Goal: Information Seeking & Learning: Learn about a topic

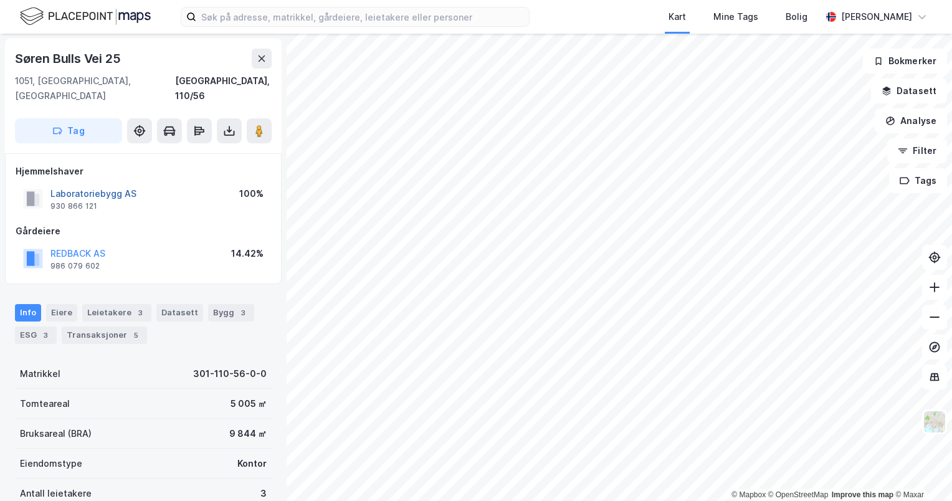
click at [0, 0] on button "Laboratoriebygg AS" at bounding box center [0, 0] width 0 height 0
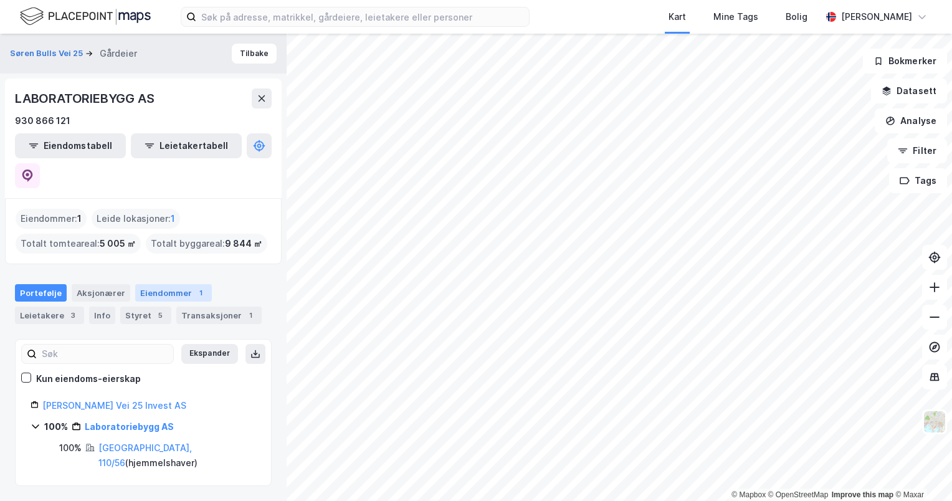
click at [151, 284] on div "Eiendommer 1" at bounding box center [173, 292] width 77 height 17
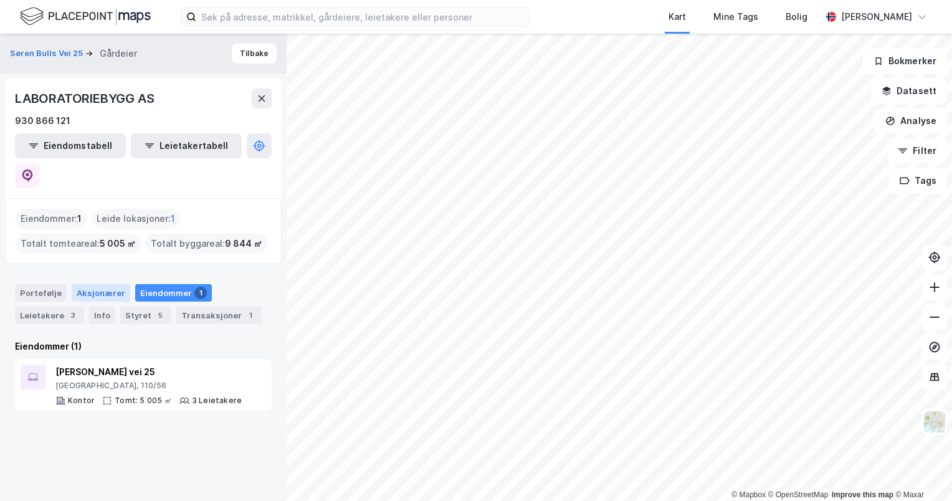
click at [106, 284] on div "Aksjonærer" at bounding box center [101, 292] width 59 height 17
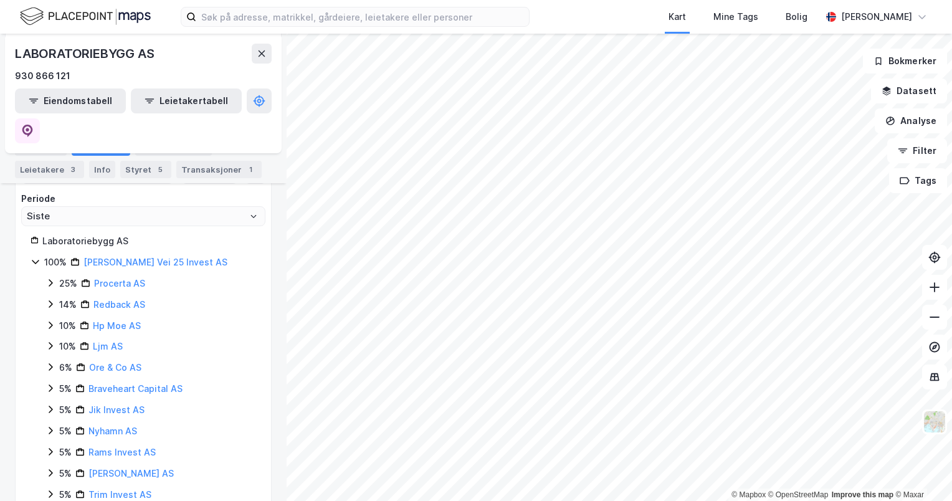
scroll to position [178, 0]
click at [128, 280] on link "Procerta AS" at bounding box center [119, 285] width 51 height 11
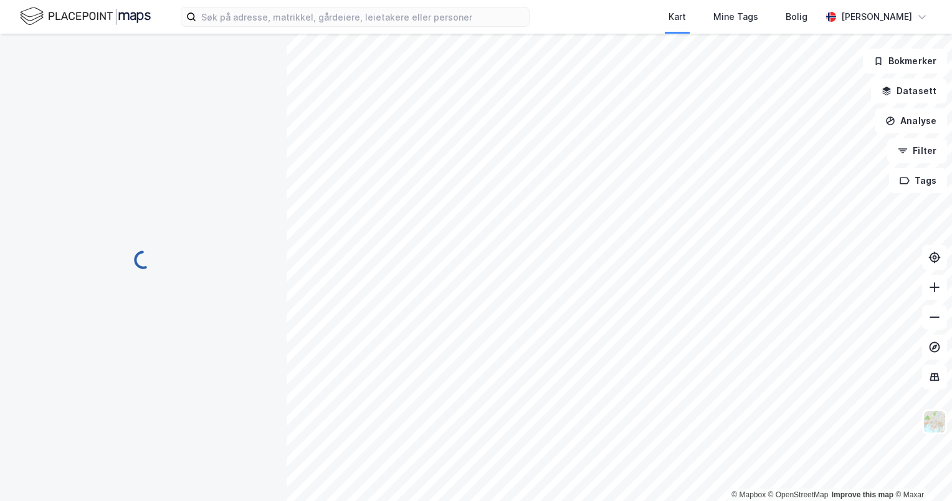
scroll to position [0, 0]
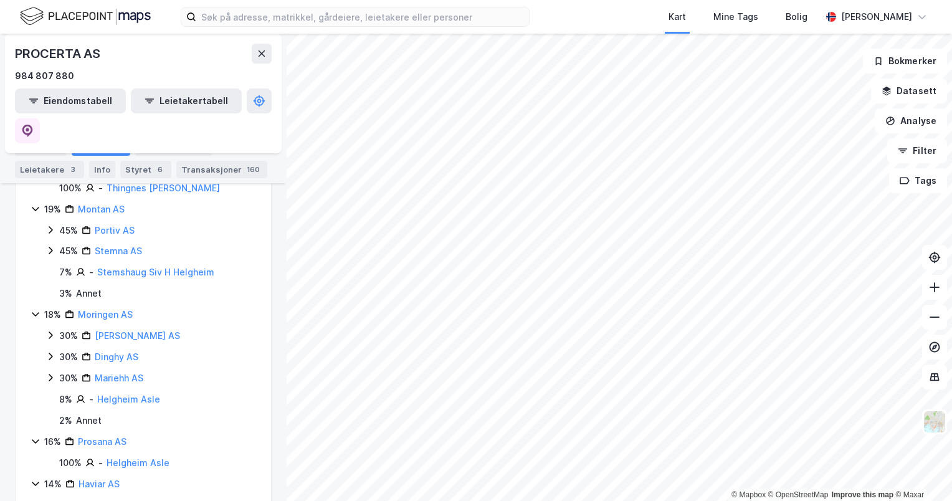
scroll to position [287, 0]
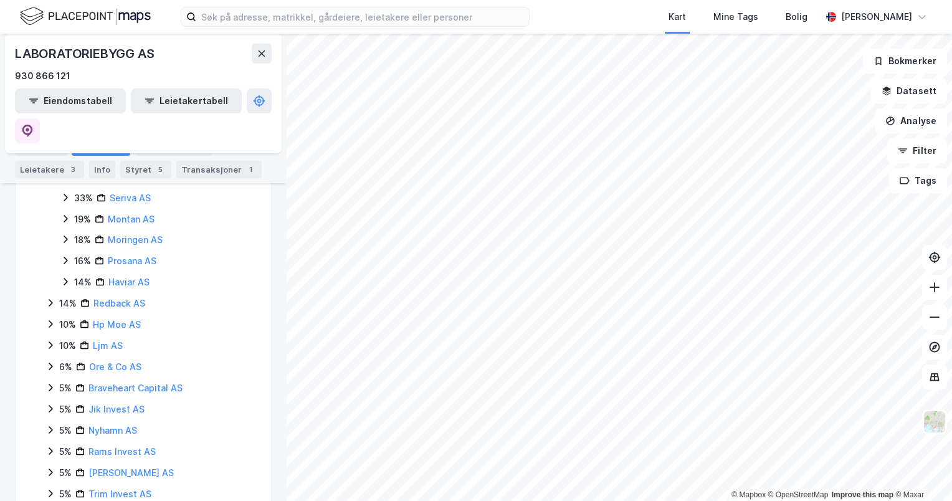
scroll to position [329, 0]
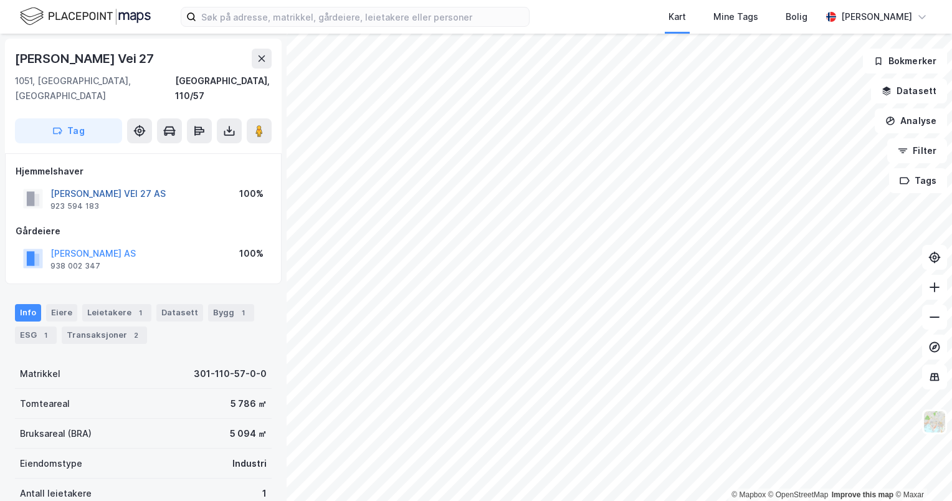
click at [0, 0] on button "[PERSON_NAME] VEI 27 AS" at bounding box center [0, 0] width 0 height 0
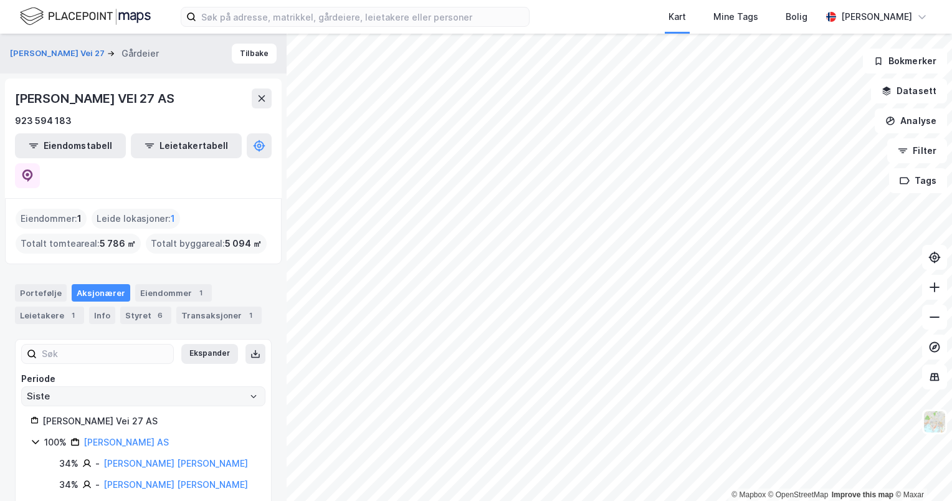
scroll to position [33, 0]
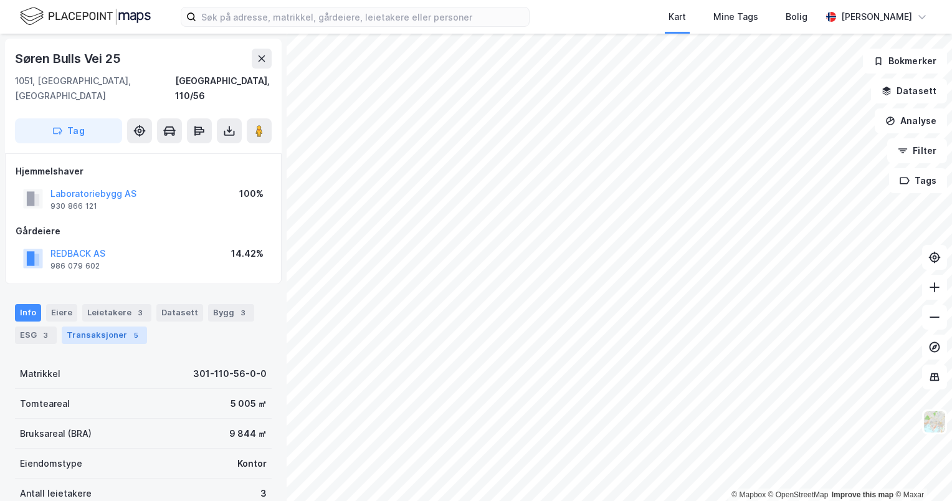
click at [118, 327] on div "Transaksjoner 5" at bounding box center [104, 335] width 85 height 17
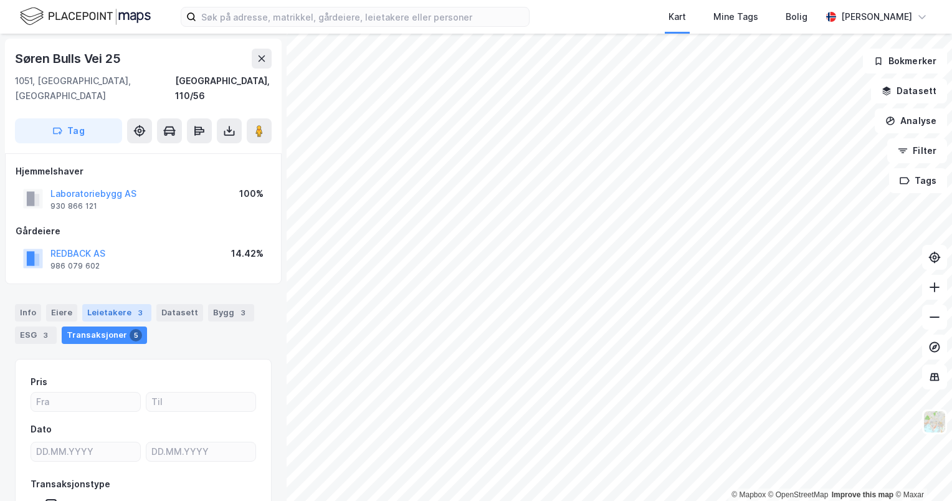
click at [125, 304] on div "Leietakere 3" at bounding box center [116, 312] width 69 height 17
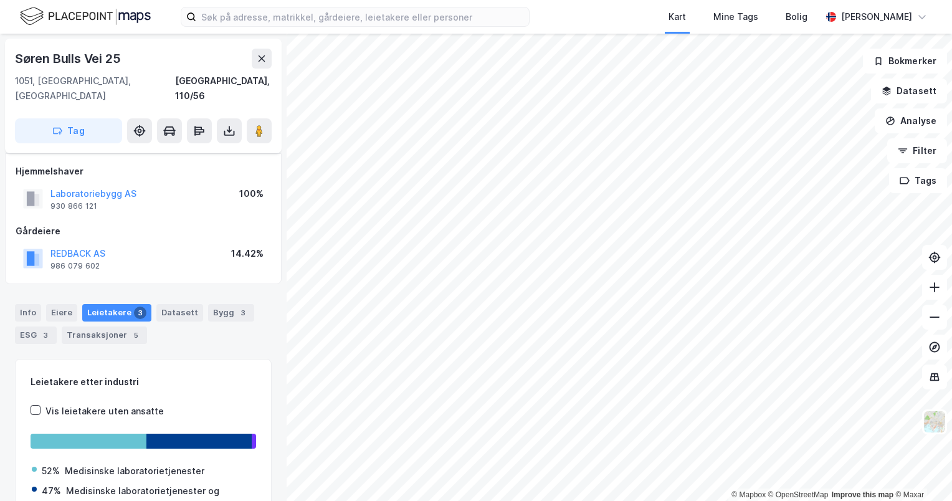
scroll to position [90, 0]
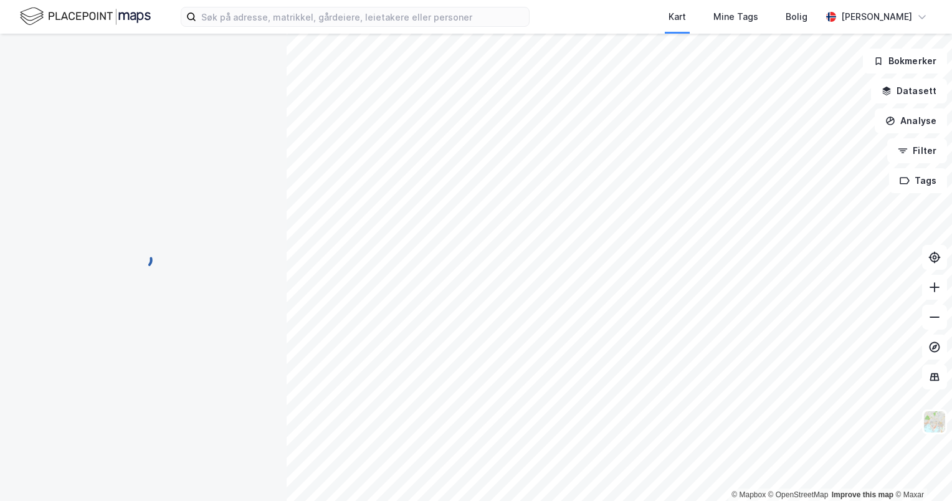
scroll to position [27, 0]
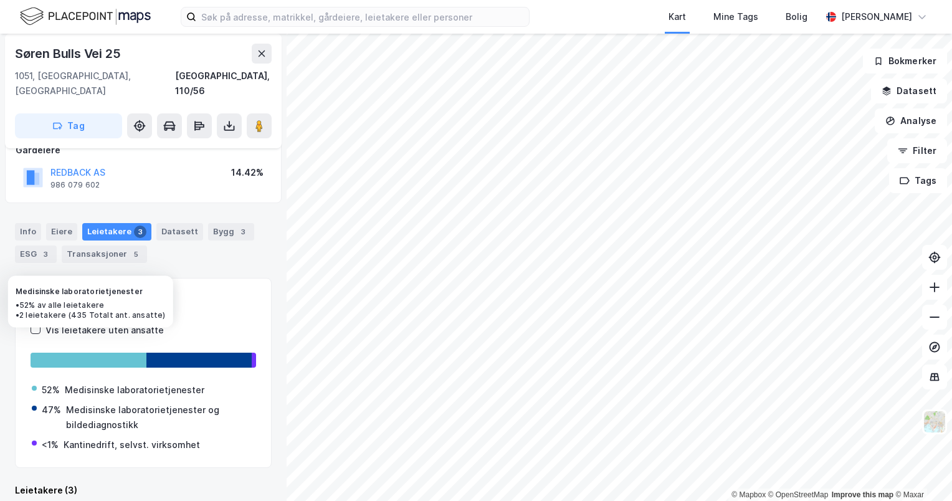
scroll to position [141, 0]
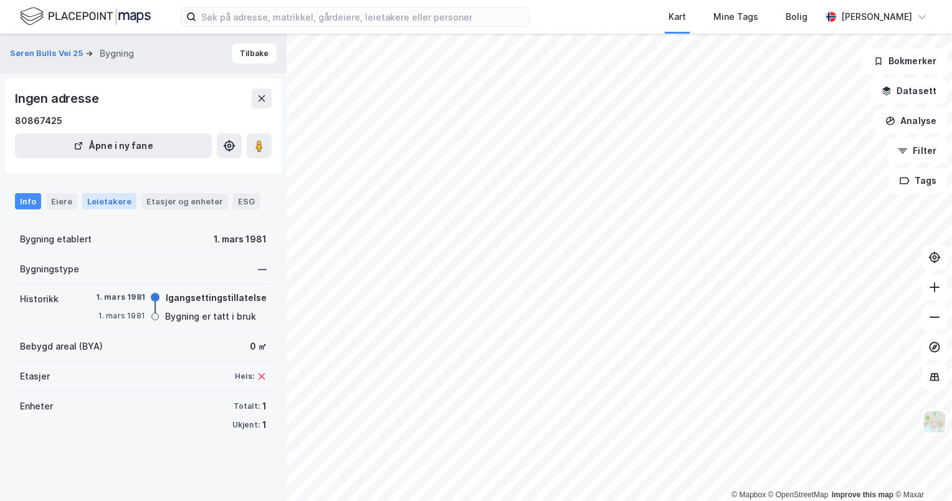
click at [105, 203] on div "Leietakere" at bounding box center [109, 201] width 54 height 16
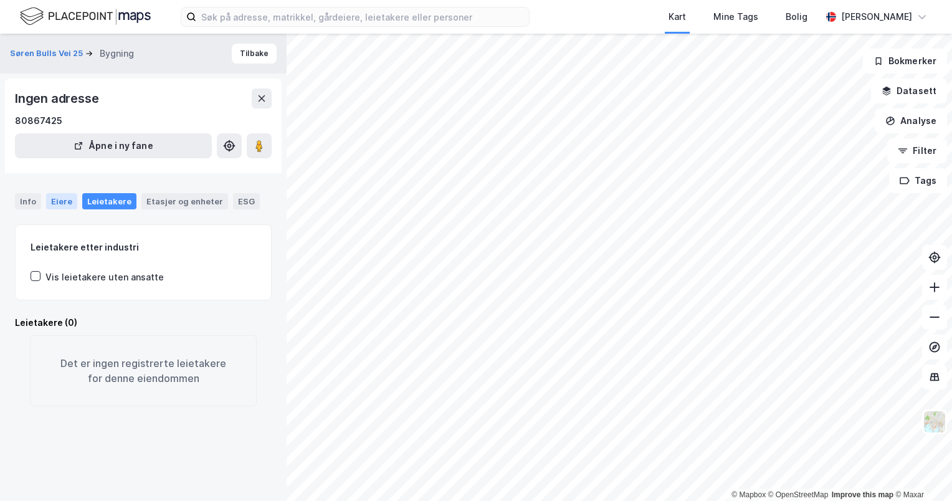
click at [64, 203] on div "Eiere" at bounding box center [61, 201] width 31 height 16
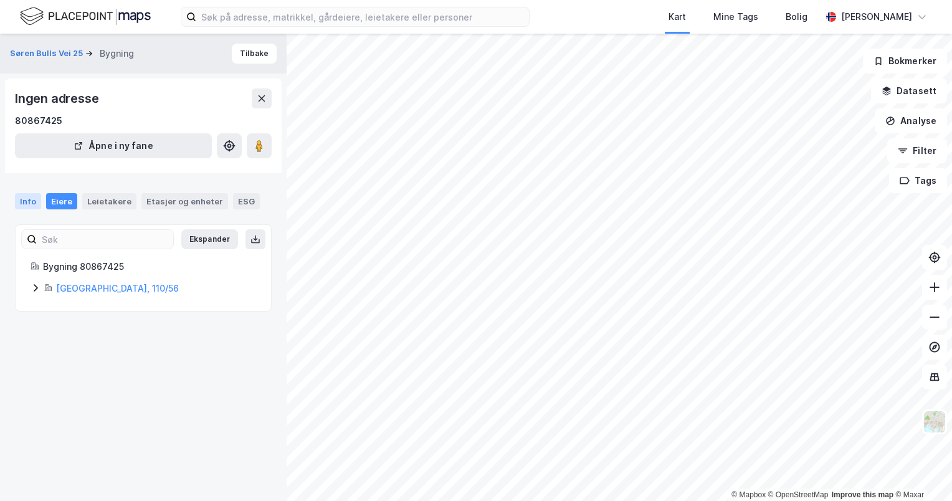
click at [21, 202] on div "Info" at bounding box center [28, 201] width 26 height 16
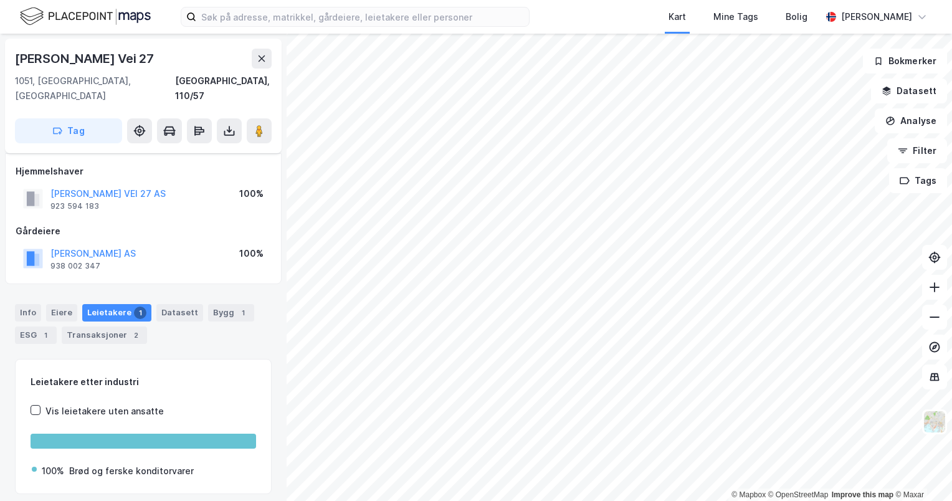
scroll to position [27, 0]
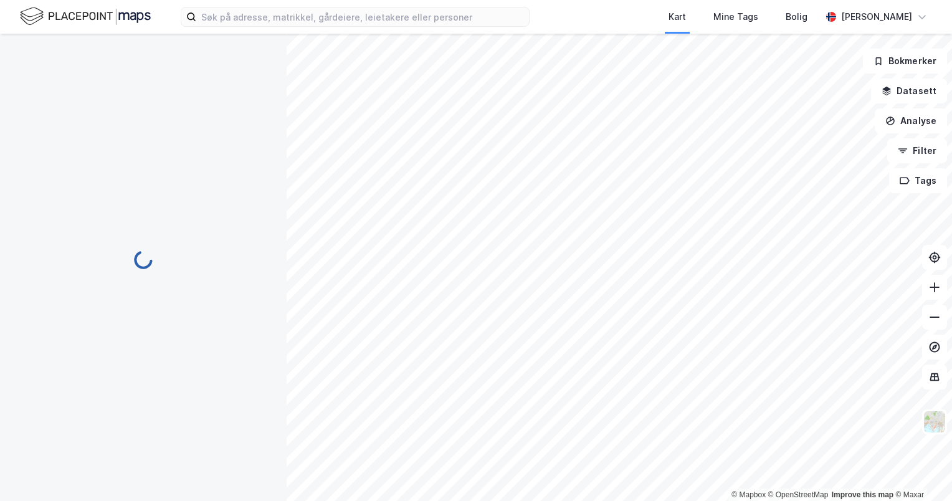
scroll to position [27, 0]
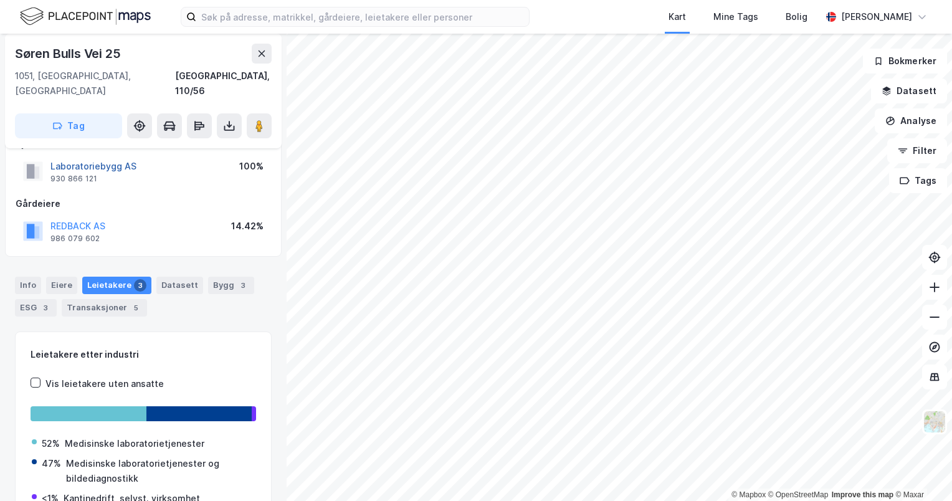
click at [0, 0] on button "Laboratoriebygg AS" at bounding box center [0, 0] width 0 height 0
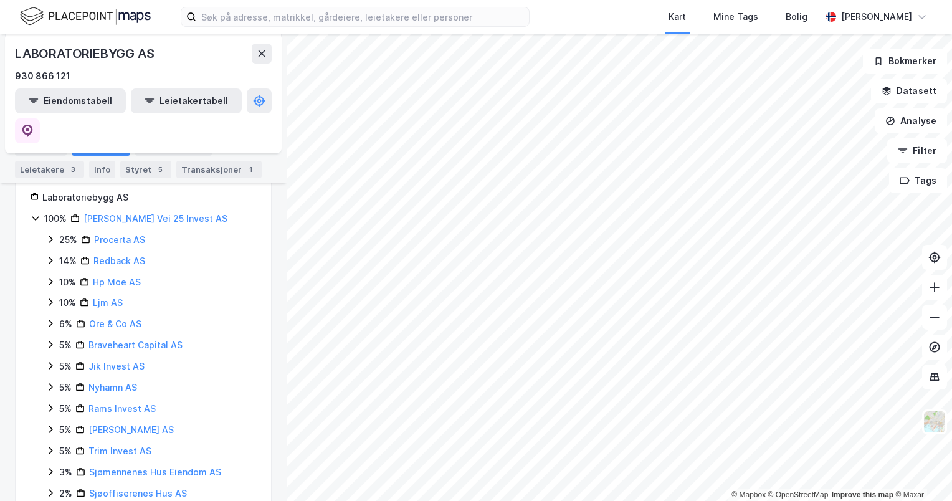
scroll to position [179, 0]
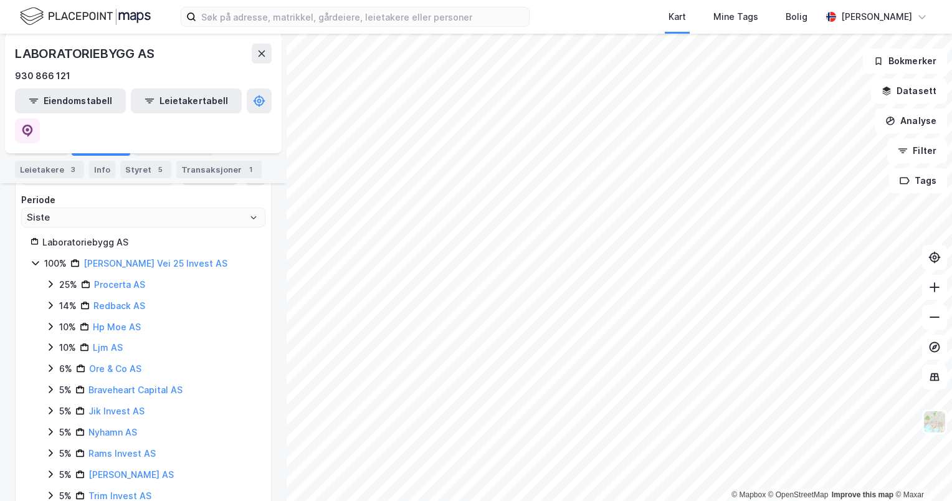
click at [49, 300] on icon at bounding box center [50, 305] width 10 height 10
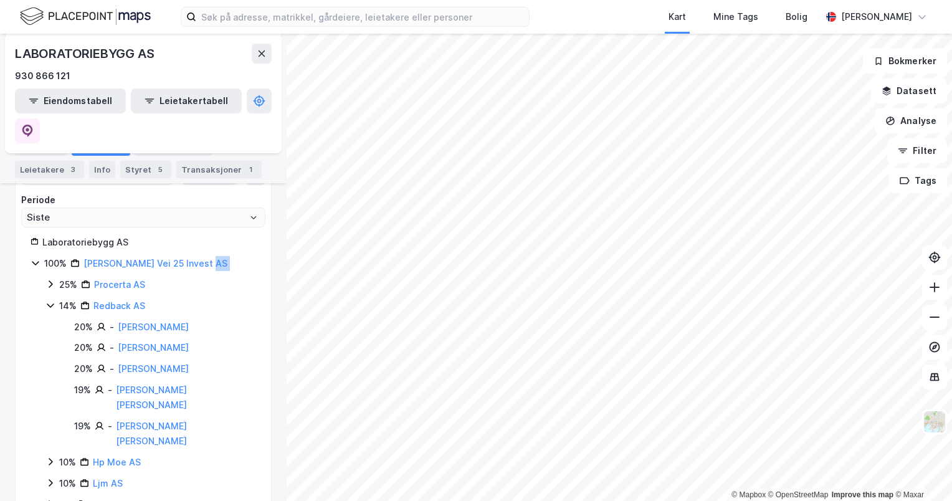
drag, startPoint x: 49, startPoint y: 243, endPoint x: 49, endPoint y: 255, distance: 11.9
click at [49, 256] on div "100% [PERSON_NAME] Vei 25 Invest AS 25% Procerta AS 14% Redback AS 20% - [PERSO…" at bounding box center [144, 469] width 226 height 426
click at [49, 279] on icon at bounding box center [50, 284] width 10 height 10
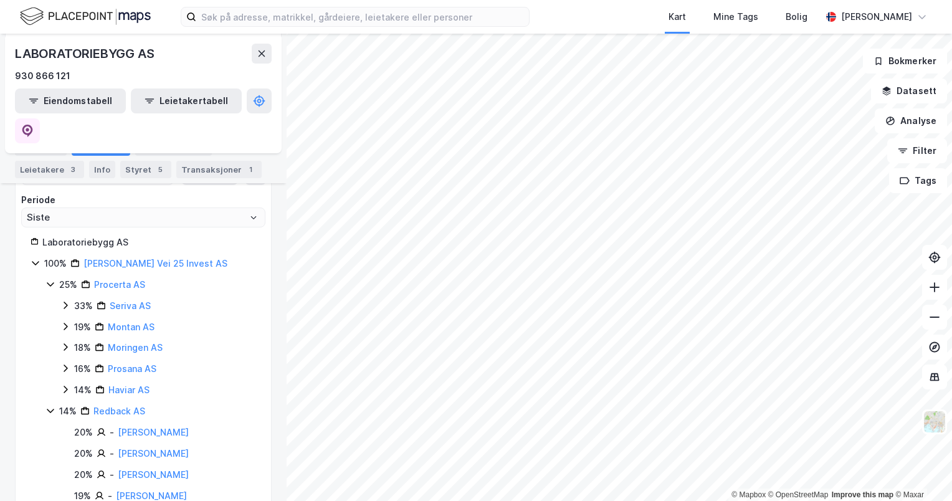
click at [62, 298] on div "33% Seriva AS" at bounding box center [158, 305] width 196 height 15
click at [60, 342] on icon at bounding box center [65, 347] width 10 height 10
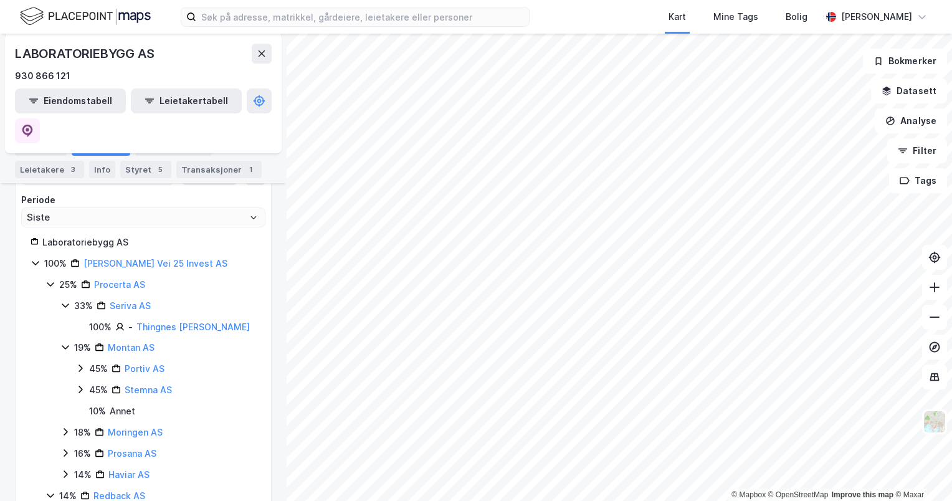
click at [66, 427] on icon at bounding box center [65, 432] width 10 height 10
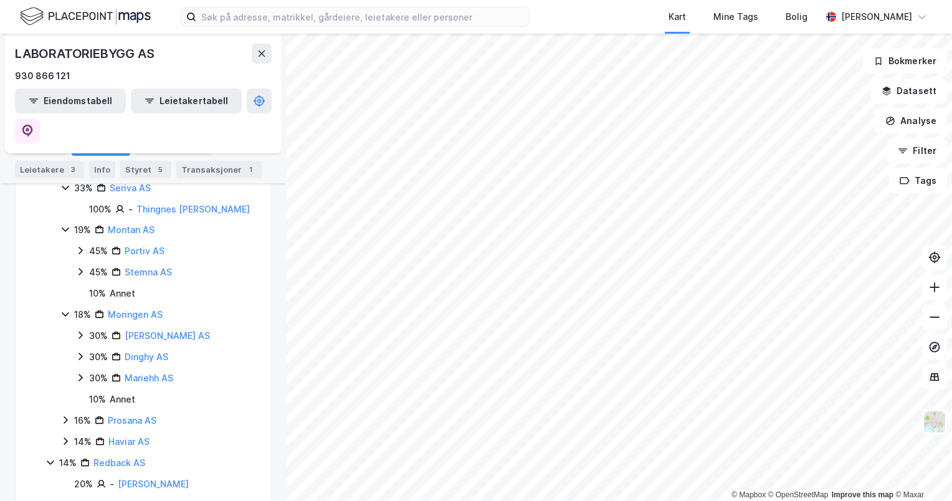
scroll to position [311, 0]
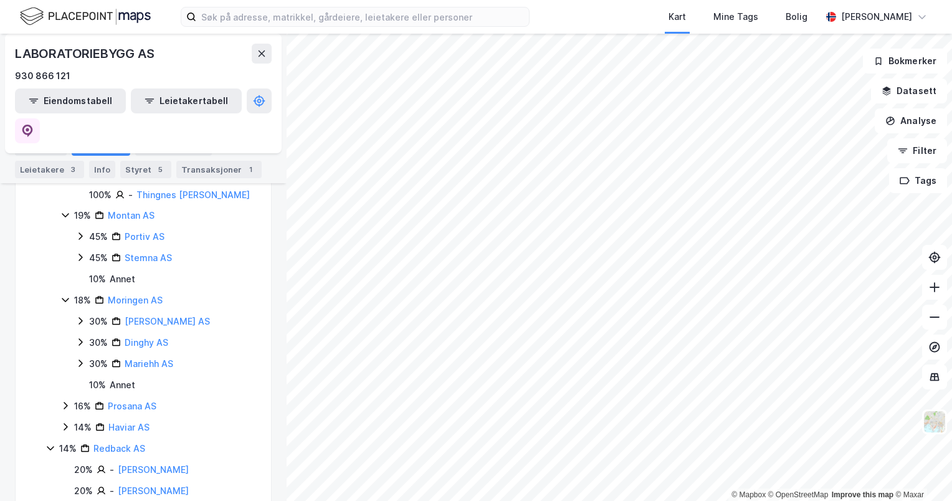
click at [67, 401] on icon at bounding box center [65, 406] width 10 height 10
click at [60, 443] on icon at bounding box center [65, 448] width 10 height 10
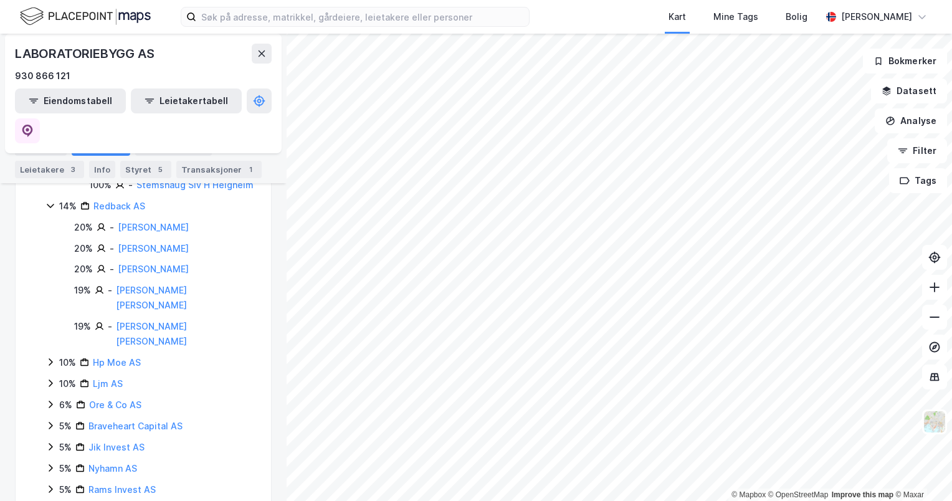
scroll to position [661, 0]
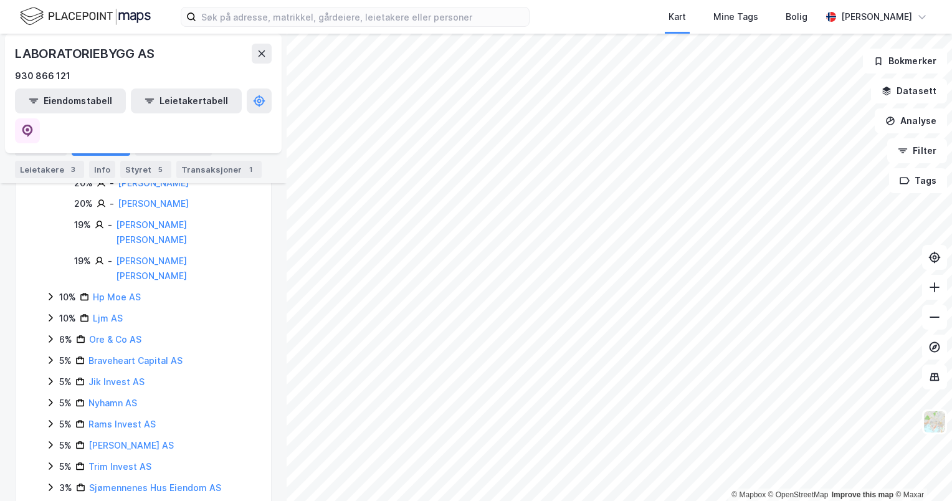
click at [52, 440] on icon at bounding box center [50, 445] width 10 height 10
click at [53, 398] on icon at bounding box center [50, 403] width 10 height 10
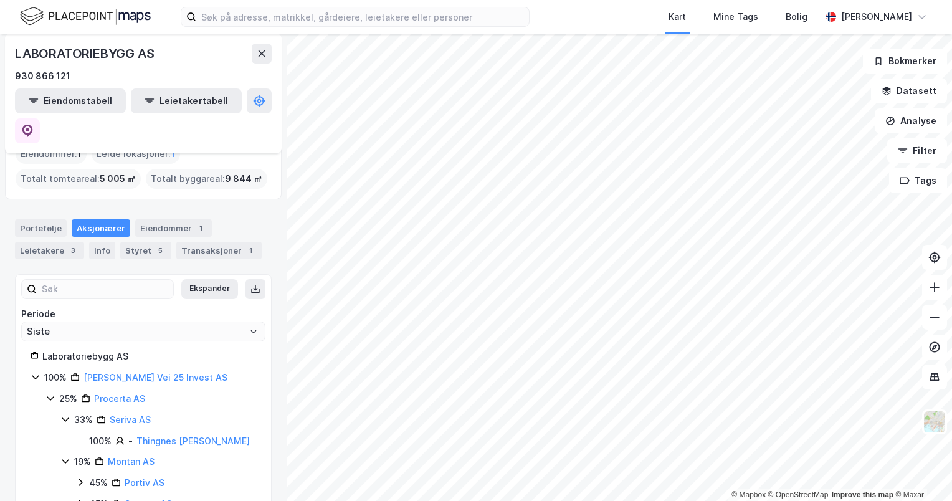
scroll to position [65, 0]
click at [35, 372] on icon at bounding box center [36, 377] width 10 height 10
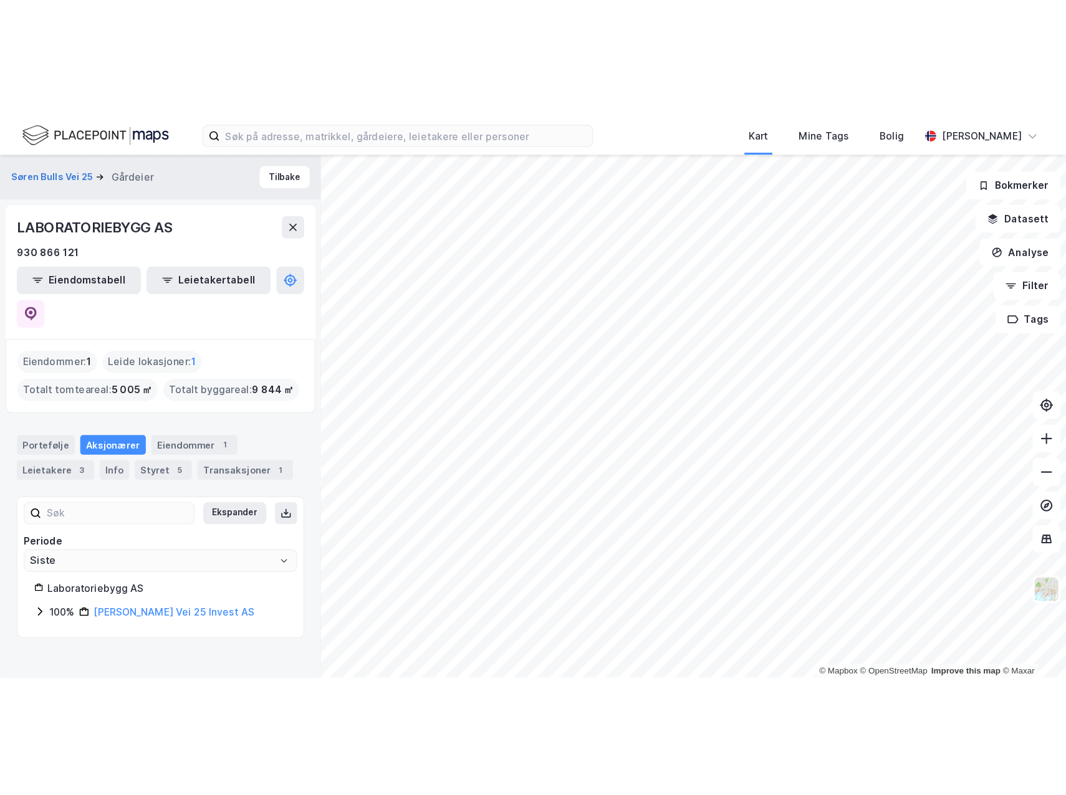
scroll to position [0, 0]
